Goal: Information Seeking & Learning: Understand process/instructions

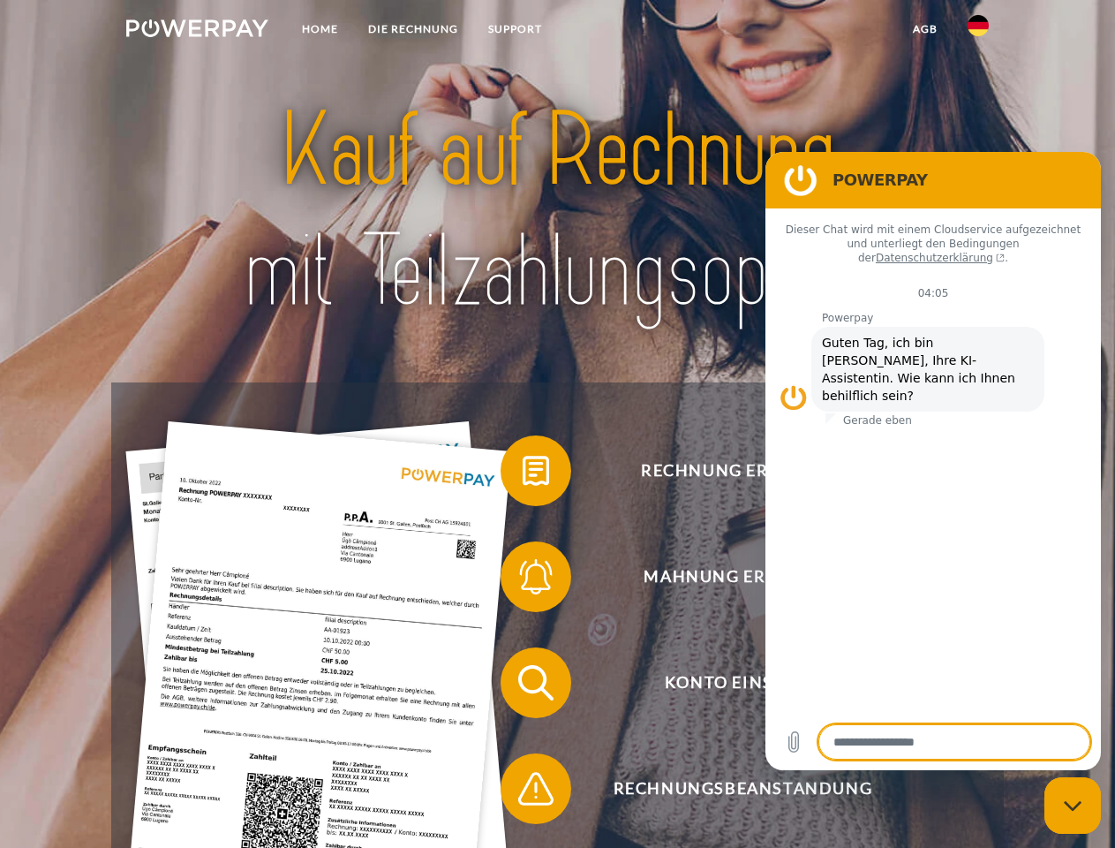
click at [197, 31] on img at bounding box center [197, 28] width 142 height 18
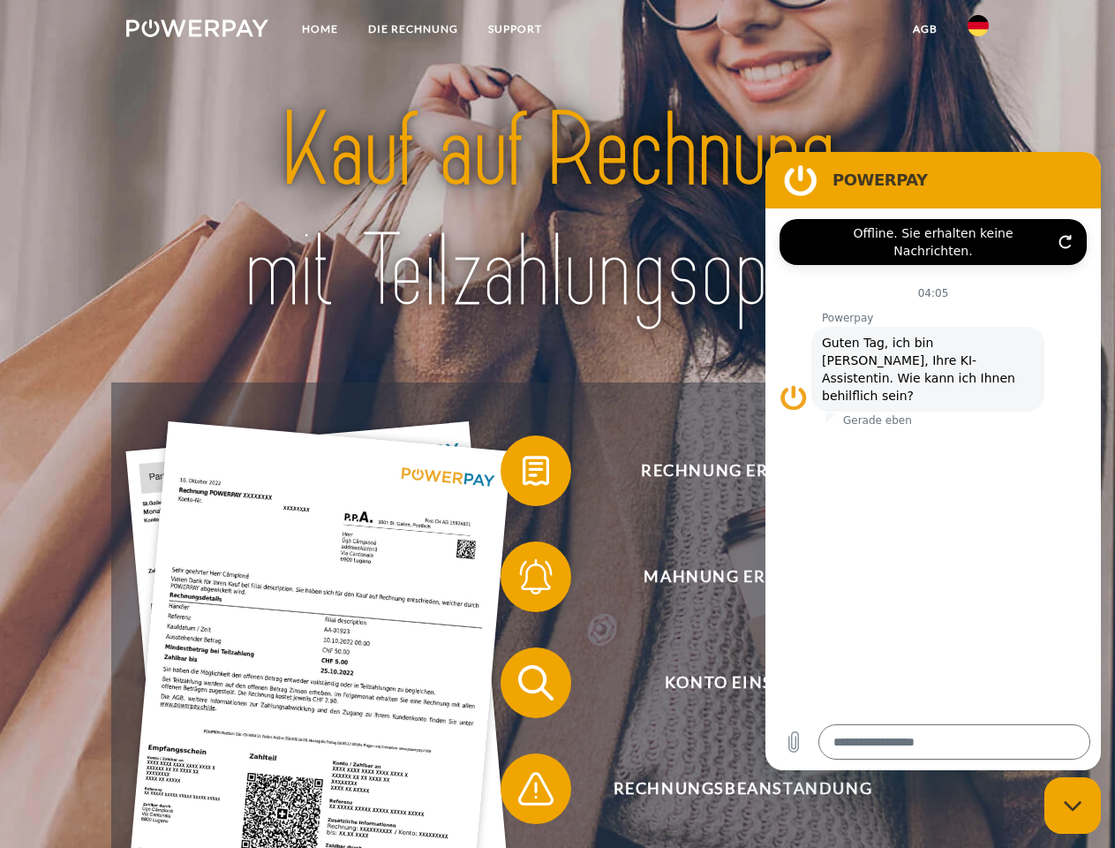
click at [978, 31] on img at bounding box center [978, 25] width 21 height 21
click at [924, 29] on link "agb" at bounding box center [925, 29] width 55 height 32
click at [523, 474] on span at bounding box center [509, 470] width 88 height 88
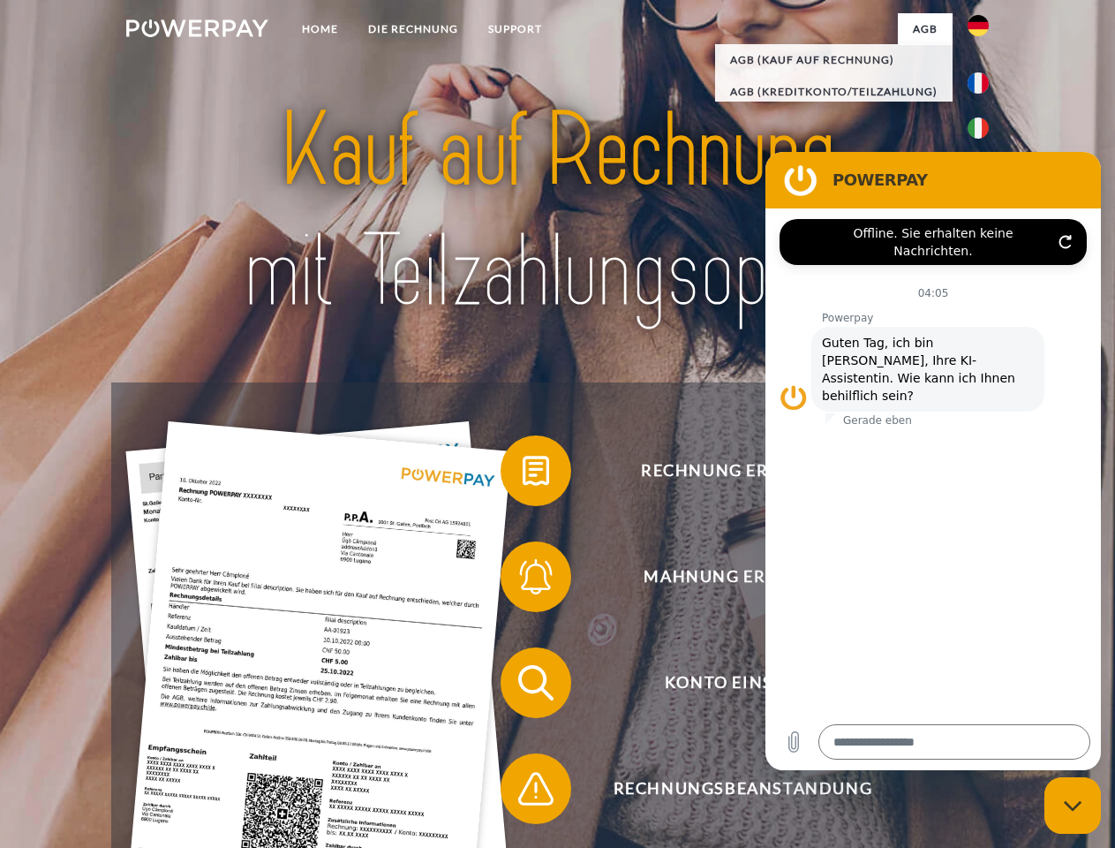
click at [523, 580] on div "Rechnung erhalten? Mahnung erhalten? Konto einsehen" at bounding box center [557, 735] width 892 height 706
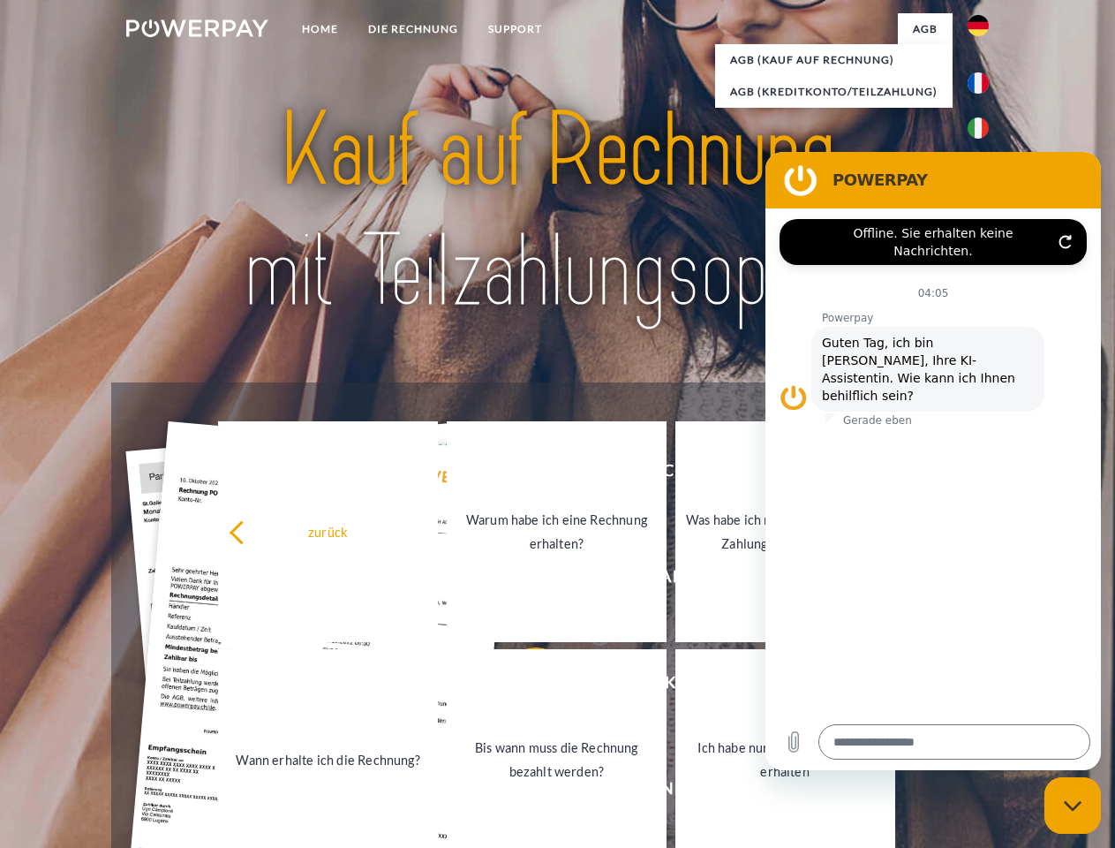
click at [523, 686] on link "Bis wann muss die Rechnung bezahlt werden?" at bounding box center [557, 759] width 220 height 221
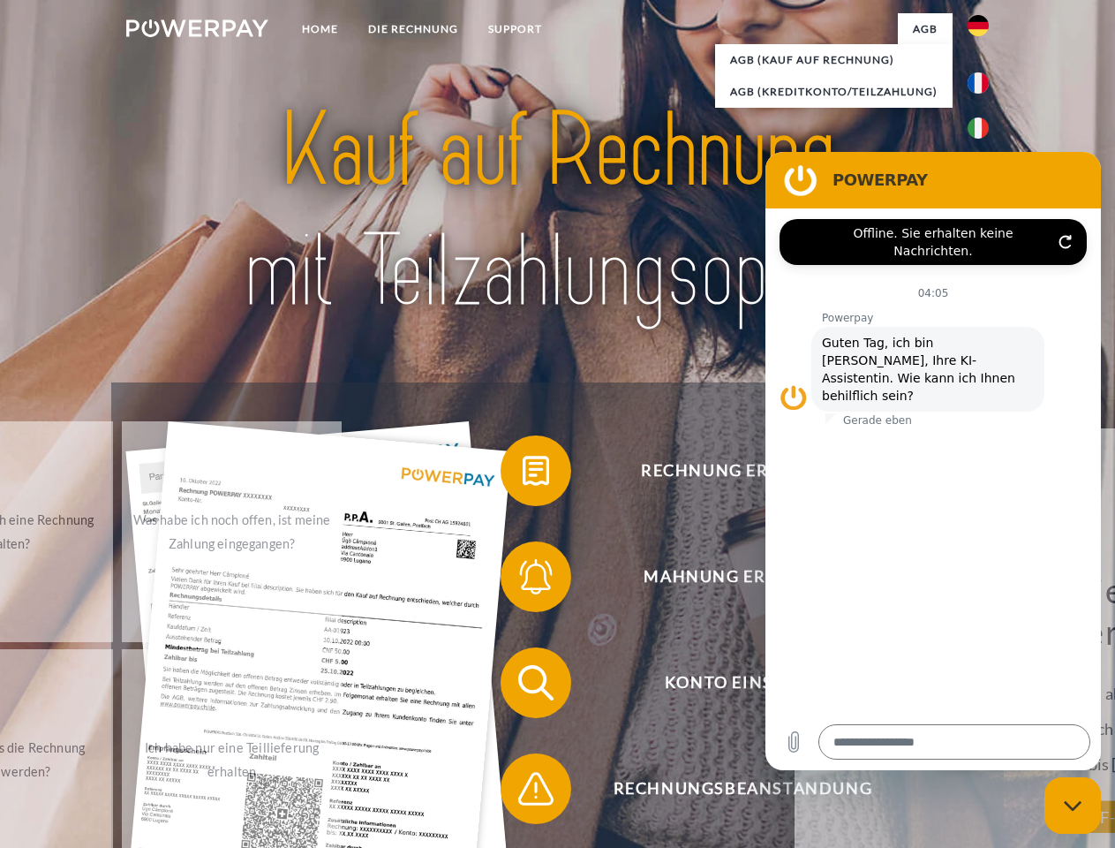
click at [523, 792] on span at bounding box center [509, 788] width 88 height 88
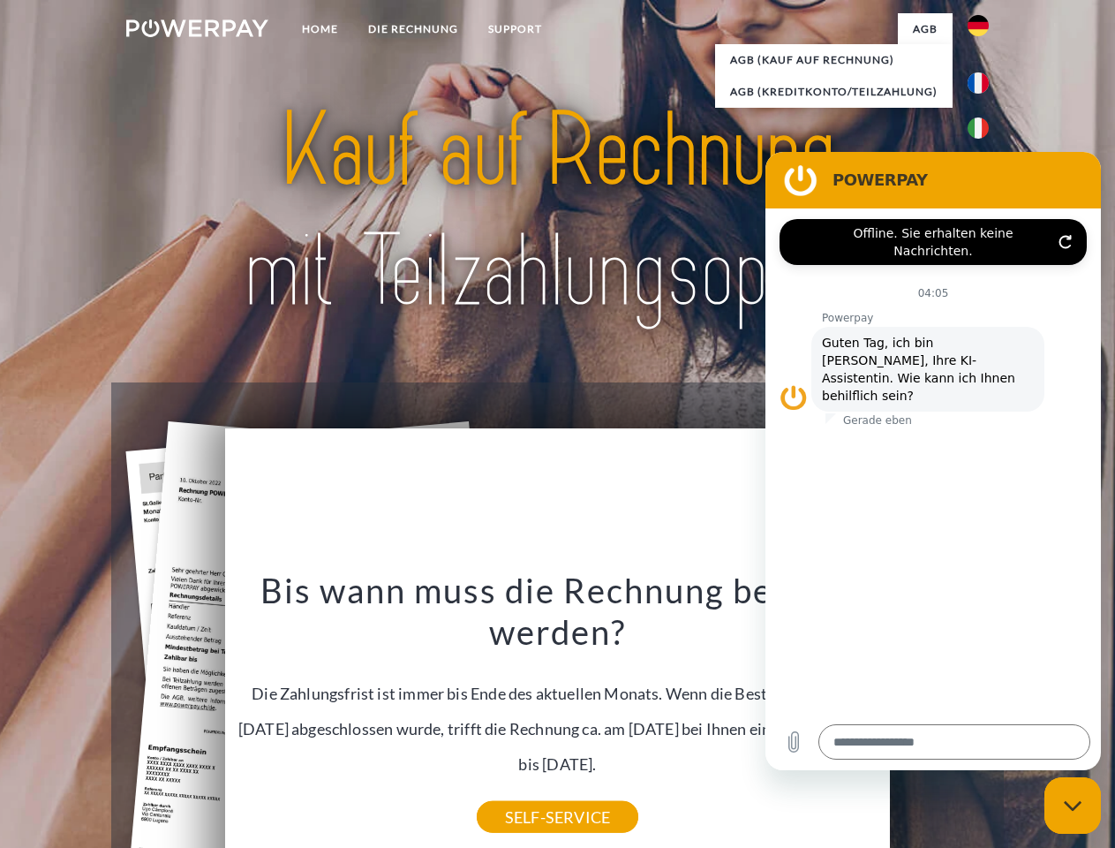
click at [1073, 805] on icon "Messaging-Fenster schließen" at bounding box center [1073, 805] width 19 height 11
type textarea "*"
